Goal: Task Accomplishment & Management: Manage account settings

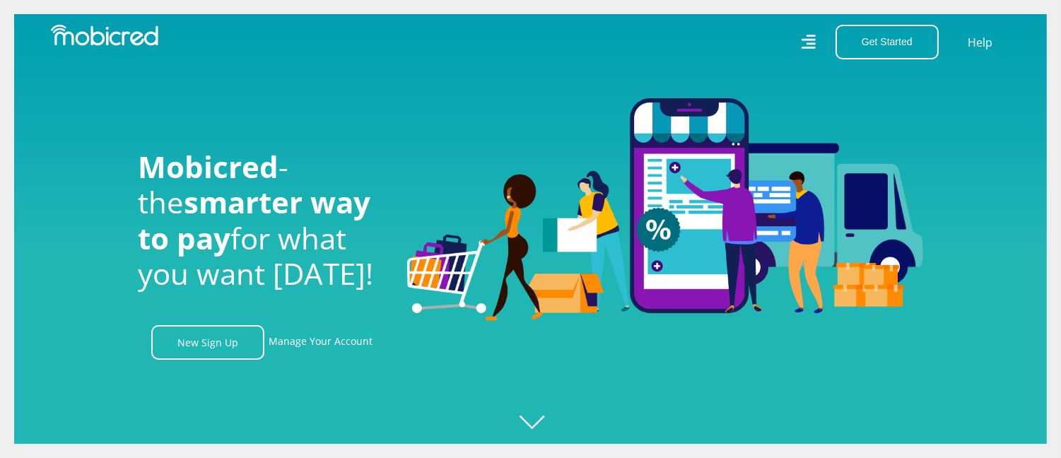
click at [281, 347] on link "Manage Your Account" at bounding box center [321, 342] width 104 height 35
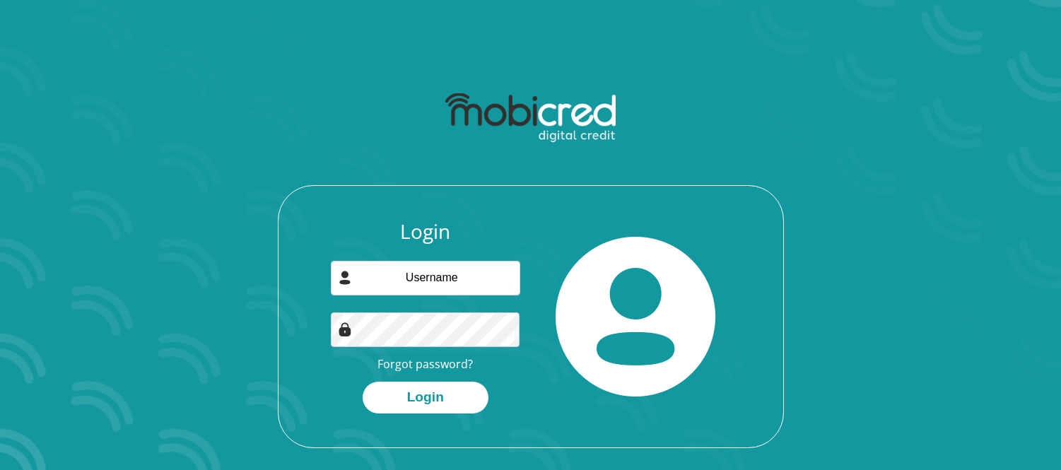
scroll to position [78, 0]
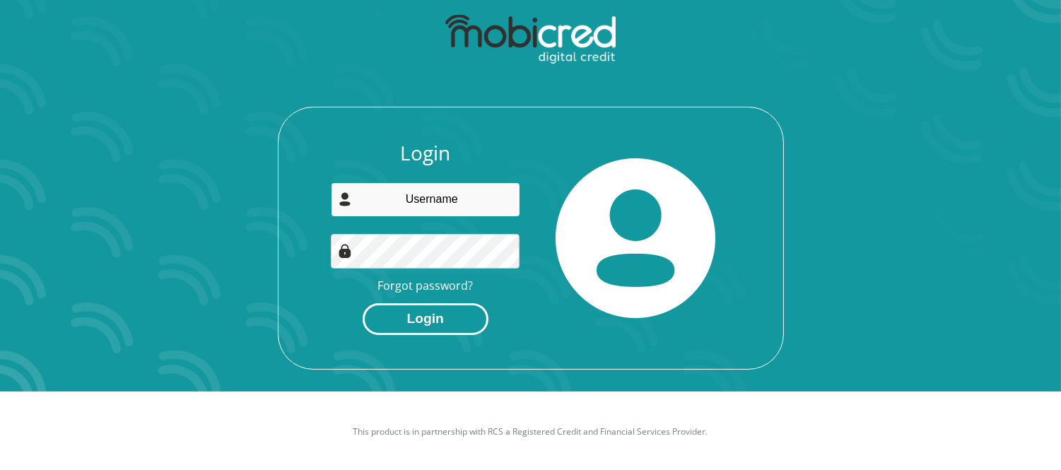
type input "ursulasteenkamp45@gmail.com"
click at [420, 310] on button "Login" at bounding box center [426, 319] width 126 height 32
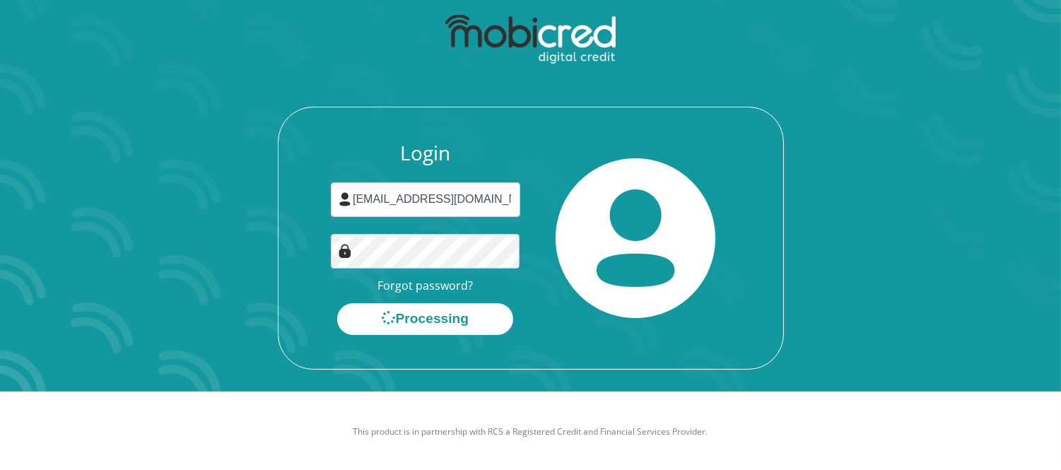
scroll to position [0, 0]
